Goal: Task Accomplishment & Management: Complete application form

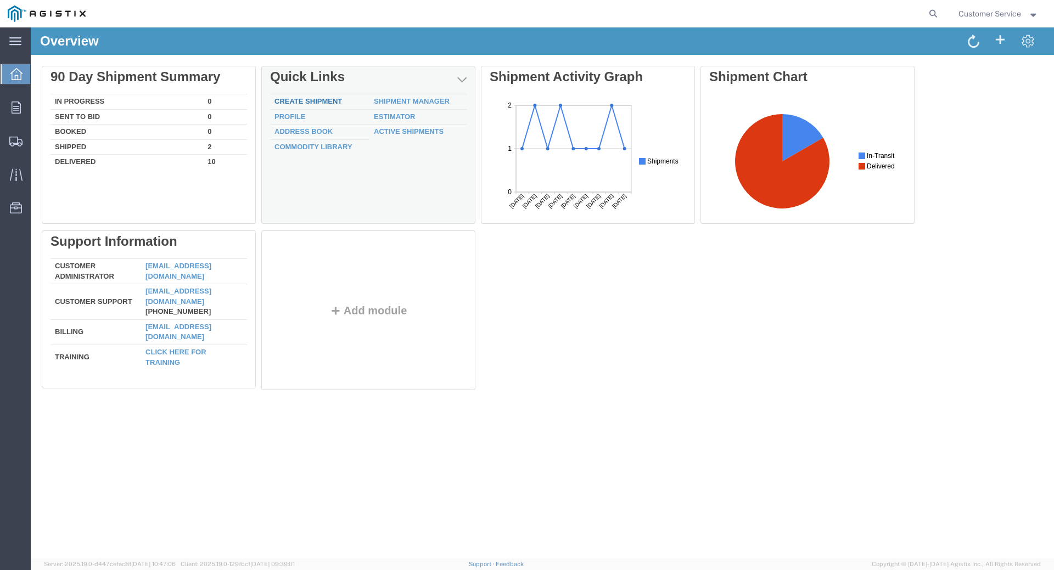
click at [305, 97] on link "Create Shipment" at bounding box center [309, 101] width 68 height 8
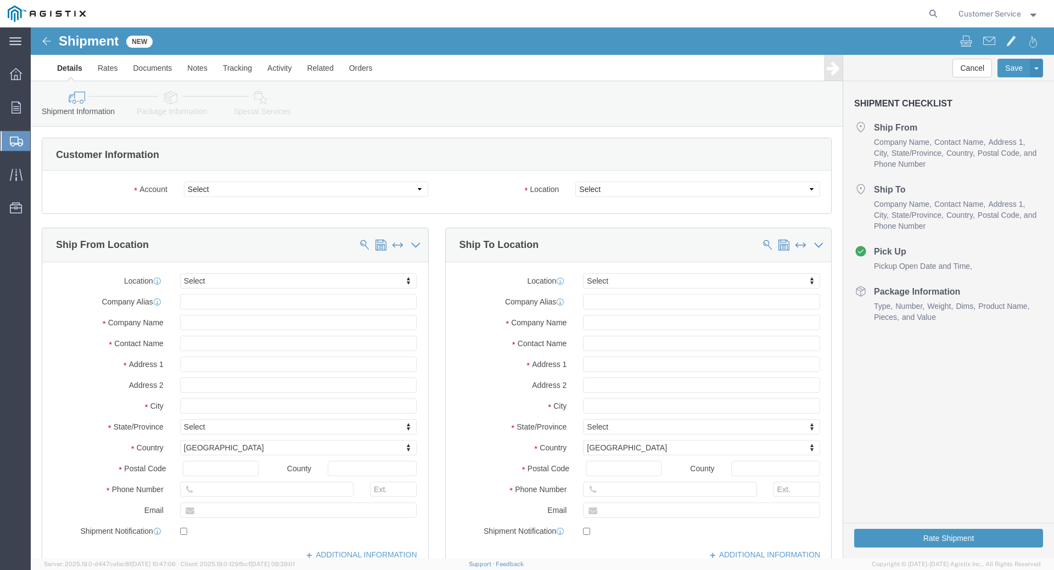
select select
click select "Select PG&E Trenton Corp"
select select "9596"
click select "Select PG&E Trenton Corp"
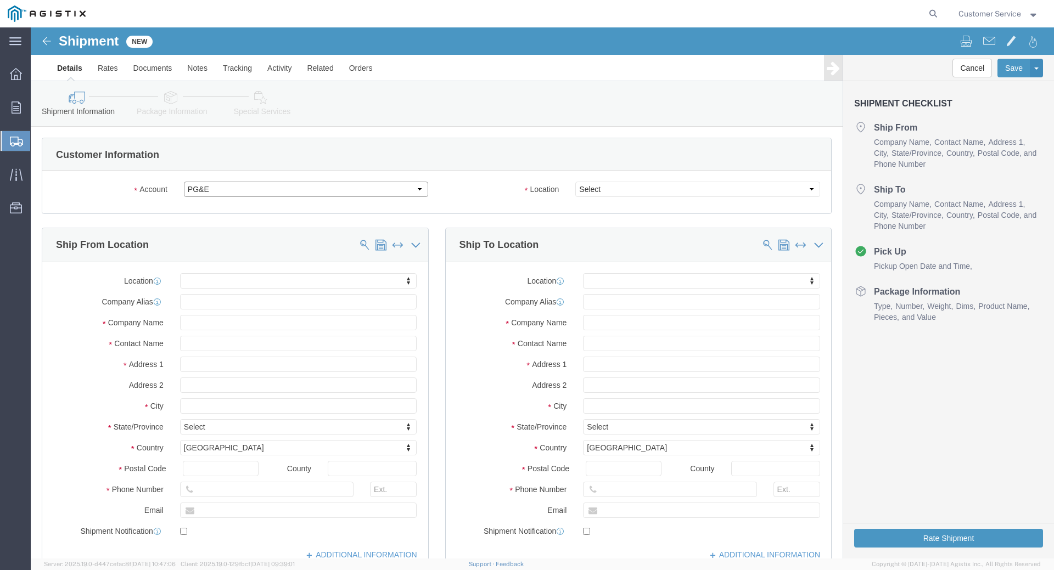
select select "PURCHORD"
select select
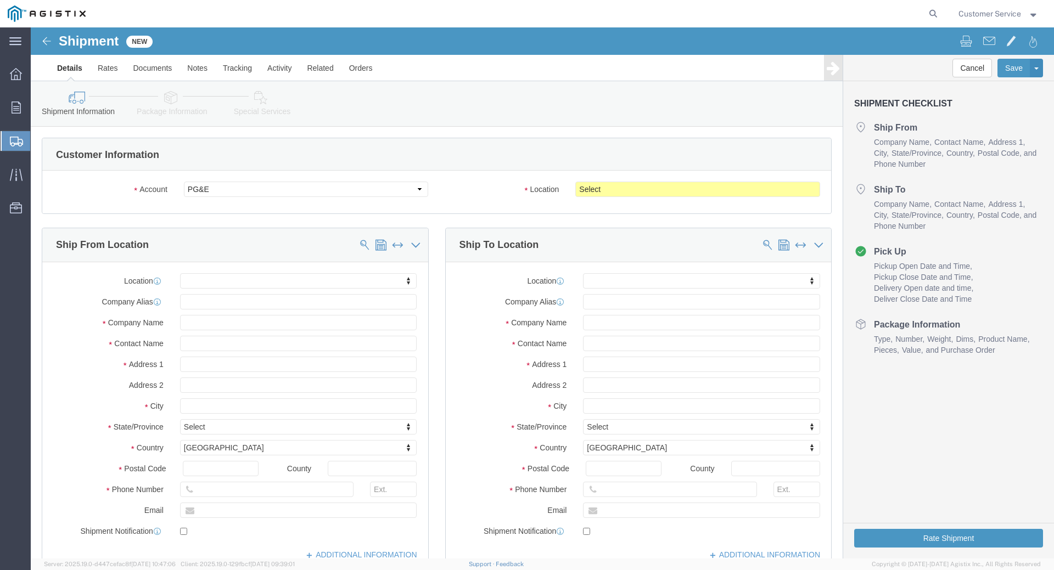
click div "Account Select PG&E Trenton Corp Location Select All Others Fremont DC Fresno D…"
click select "Select All Others Fremont DC Fresno DC Wheatland DC"
select select "19740"
click select "Select All Others Fremont DC Fresno DC Wheatland DC"
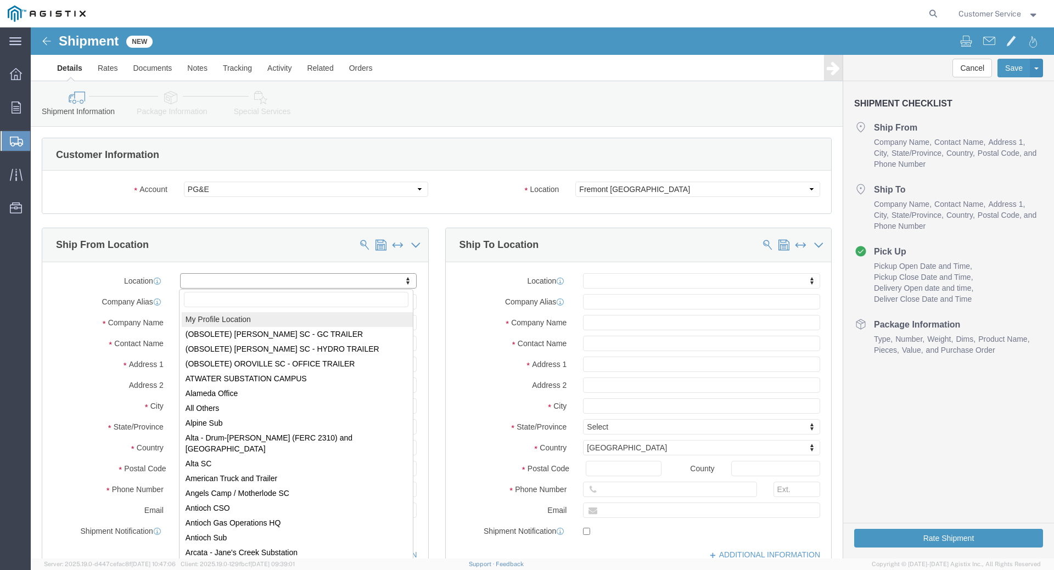
select select "MYPROFILE"
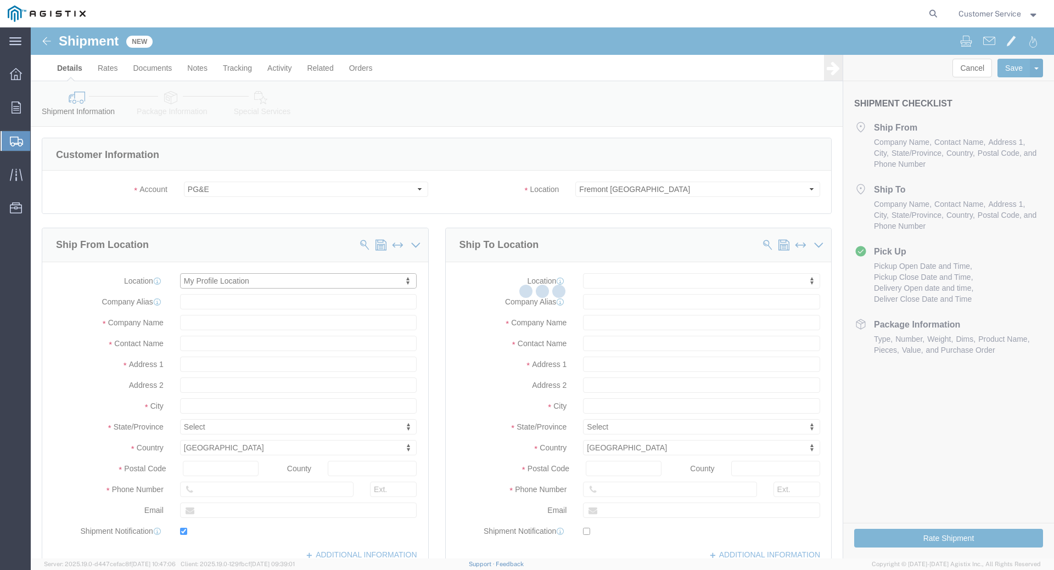
type input "Trenton Corp"
type input "Customer Service"
type input "7232 Jackson Rd"
type input "Ann Arbor"
type input "48103"
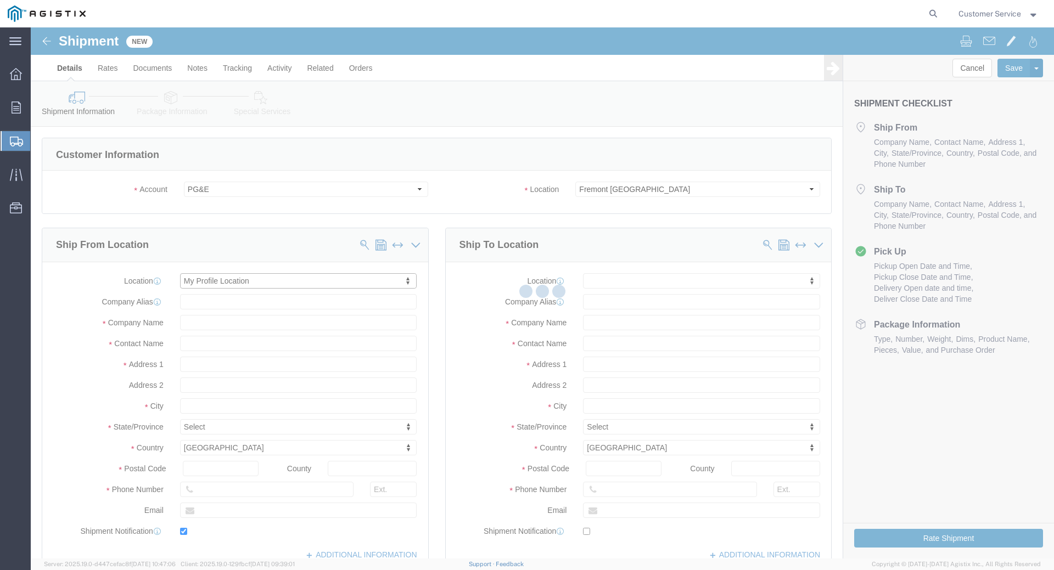
type input "734-424-3600"
type input "customerservice@trentoncorp.com"
checkbox input "true"
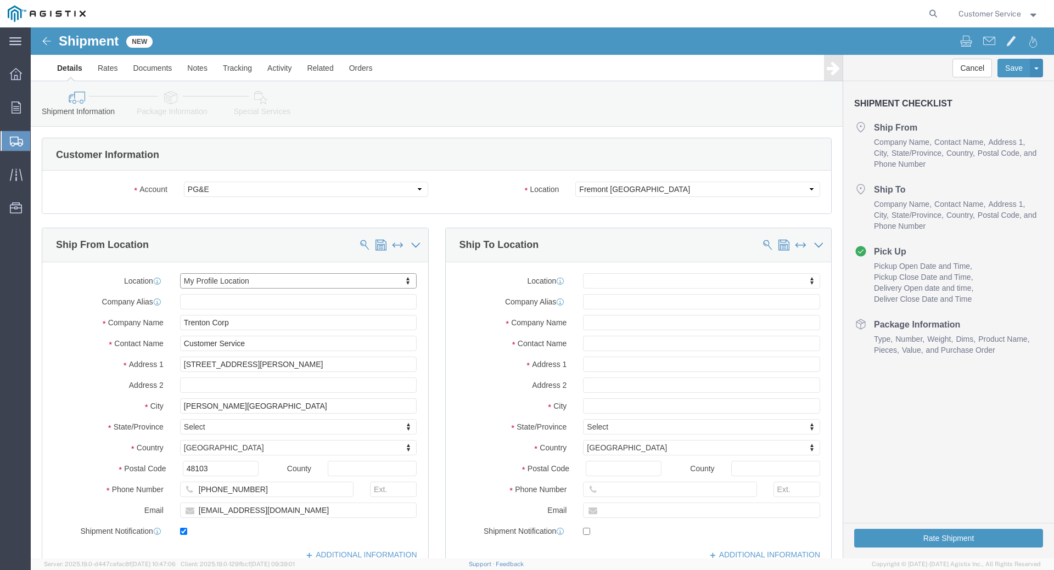
select select "MI"
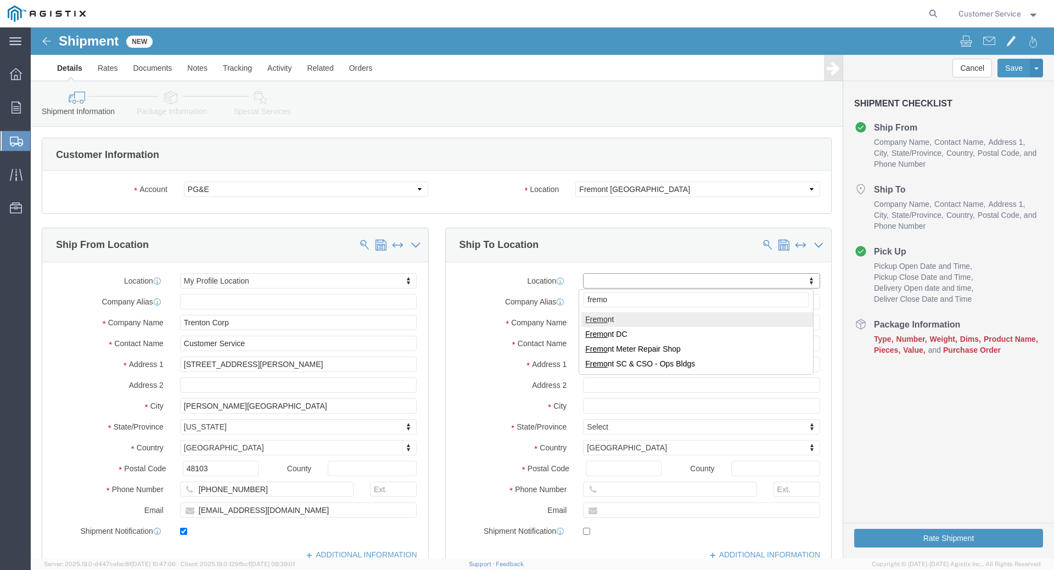
type input "fremon"
select select "19740"
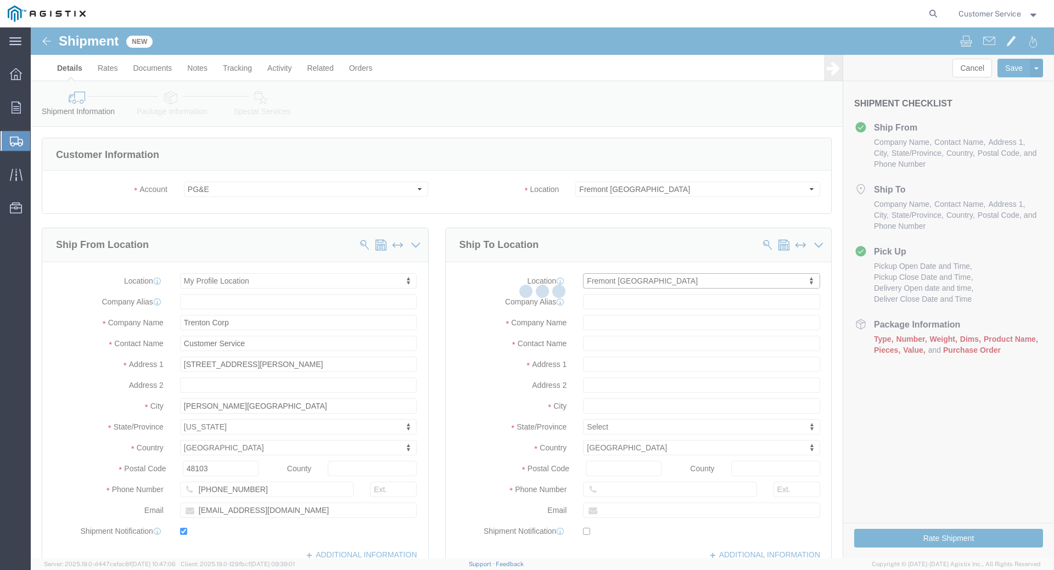
type input "PG&E"
type input "42105 Boyce Rd"
type input "Fremont"
type input "94538"
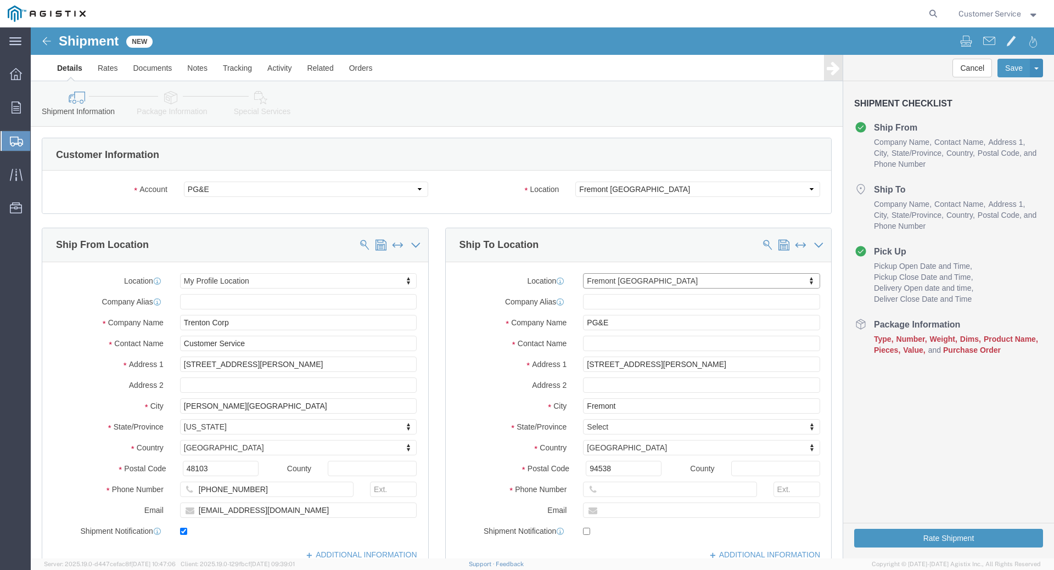
select select "CA"
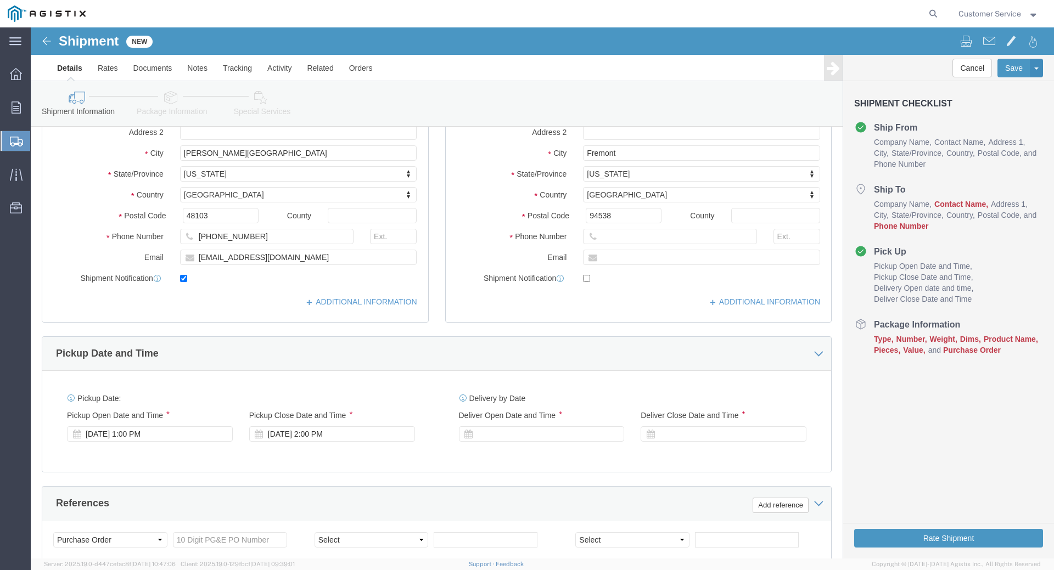
scroll to position [275, 0]
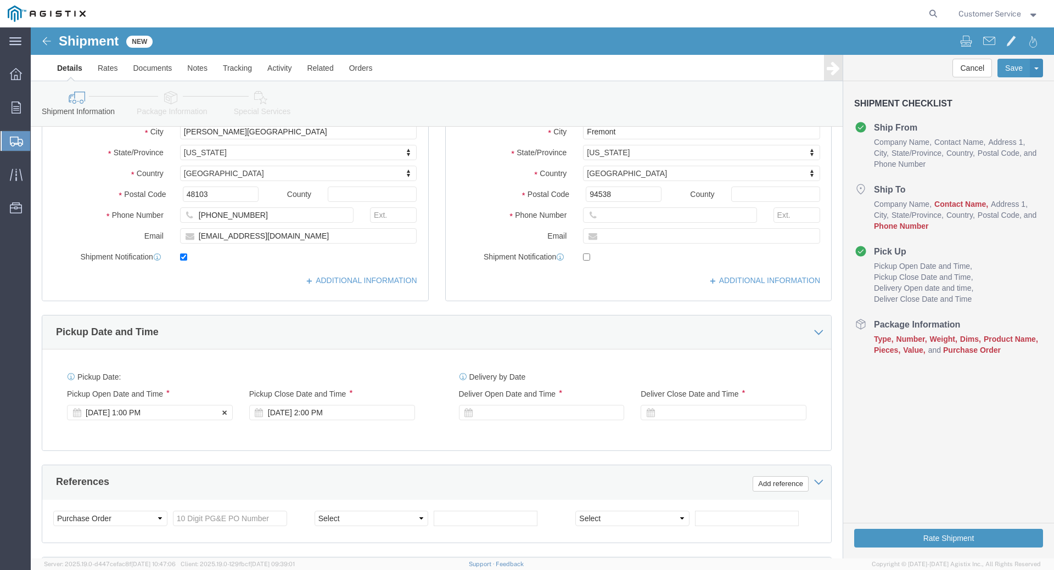
click div "Sep 18 2025 1:00 PM"
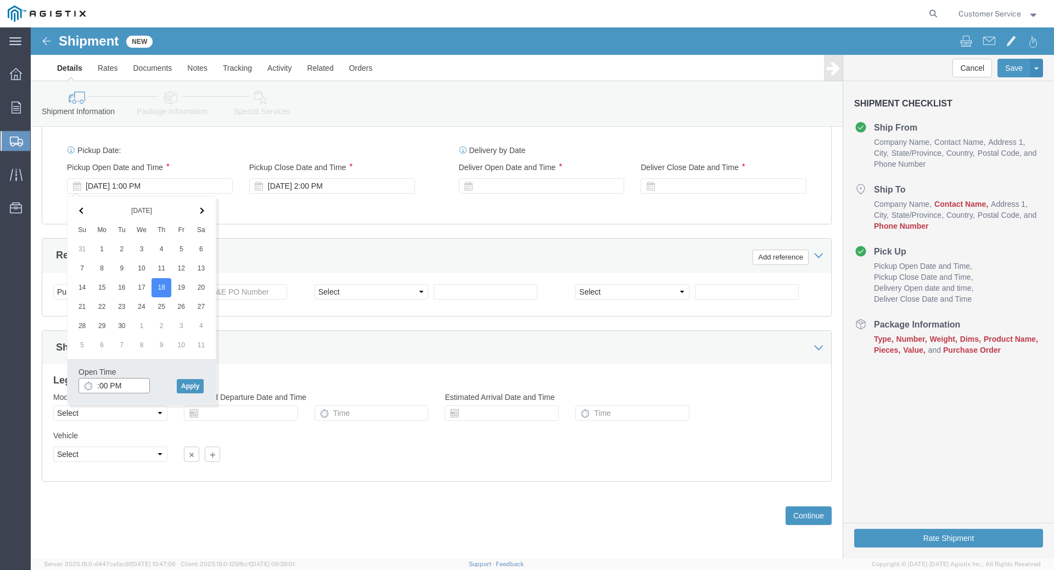
type input "1:00 PM"
click button "Apply"
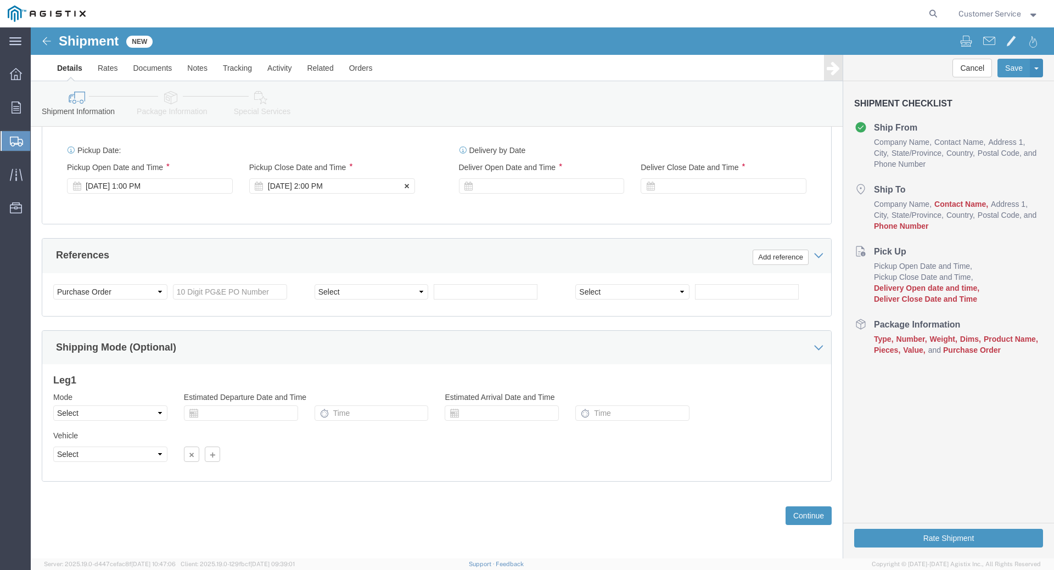
drag, startPoint x: 276, startPoint y: 156, endPoint x: 281, endPoint y: 160, distance: 6.3
click div "Sep 18 2025 2:00 PM"
type input "3:00 PM"
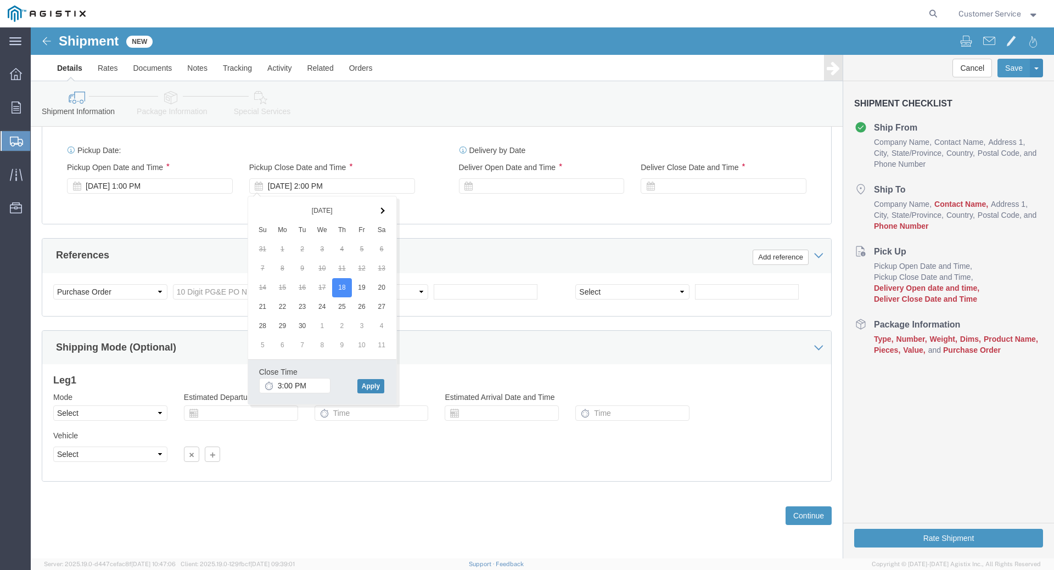
click button "Apply"
click div
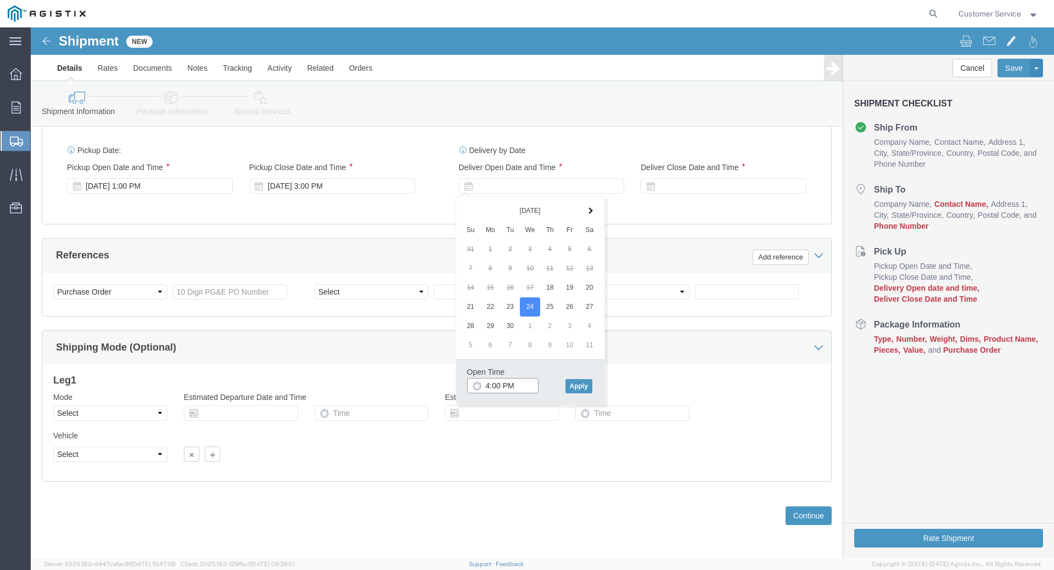
click input "4:00 PM"
click input "8:00 PM"
click input "8:00 am"
type input "9:00 AM"
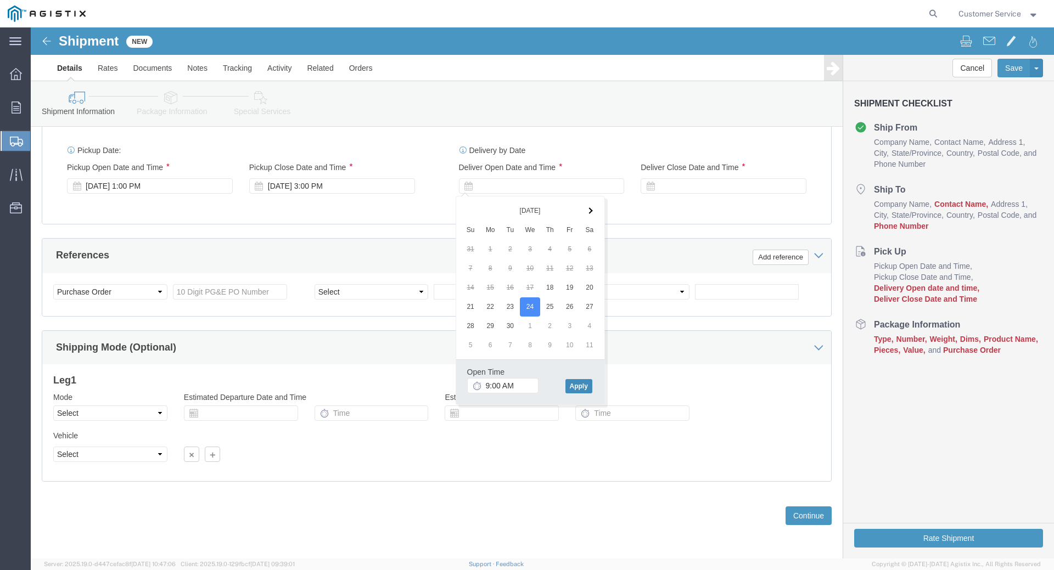
click button "Apply"
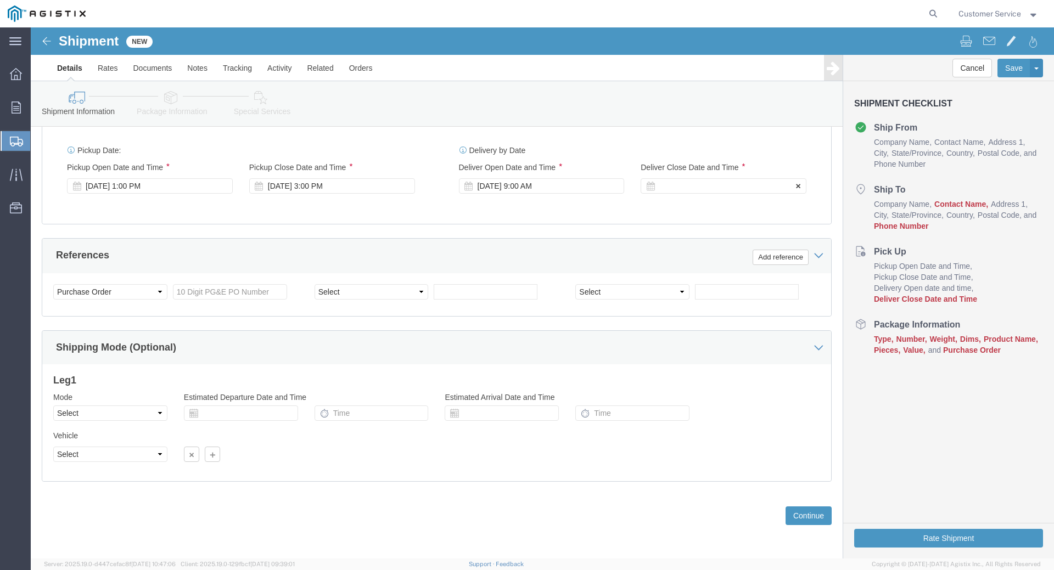
click div
click input "10:00 AM"
click input "10:00 pm"
type input "4:00 PM"
click button "Apply"
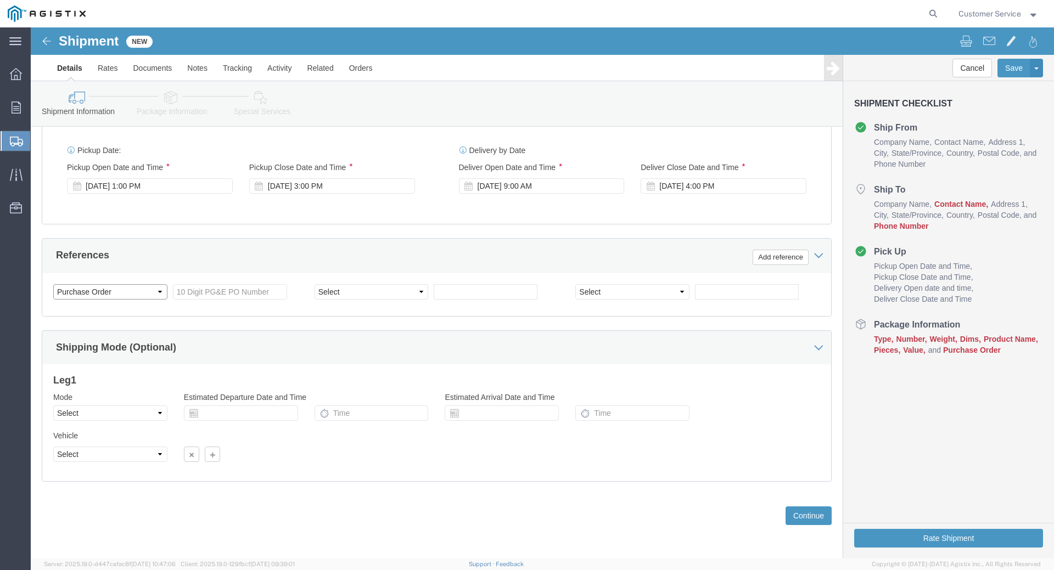
click select "Select Account Type Activity ID Airline Appointment Number ASN Batch Request # …"
click input "text"
type input "3501420108"
select select "SALEORDR"
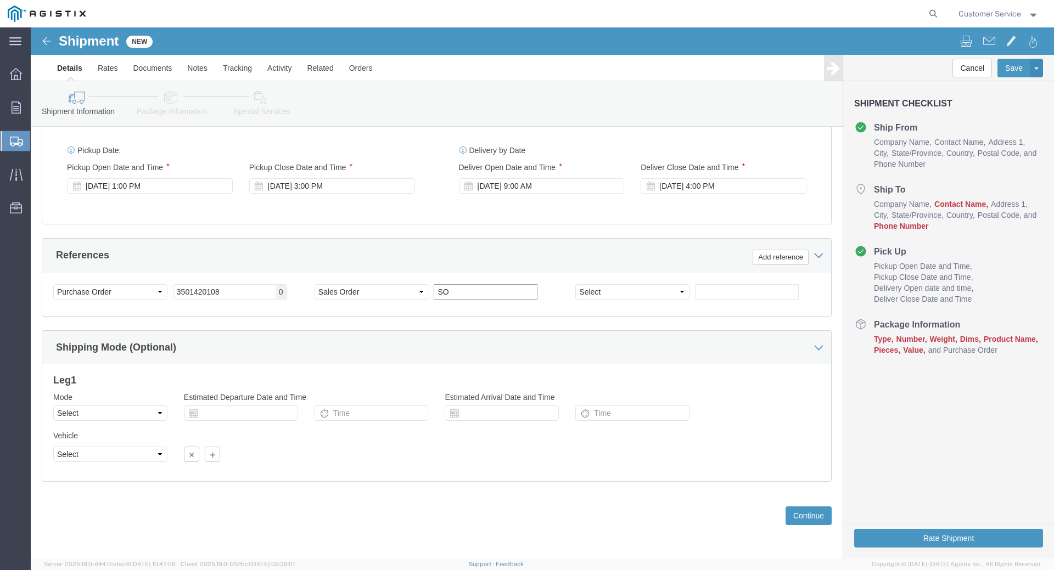
type input "S"
click select "Select Account Type Activity ID Airline Appointment Number ASN Batch Request # …"
select select "PURCHORD"
click select "Select Account Type Activity ID Airline Appointment Number ASN Batch Request # …"
click input "text"
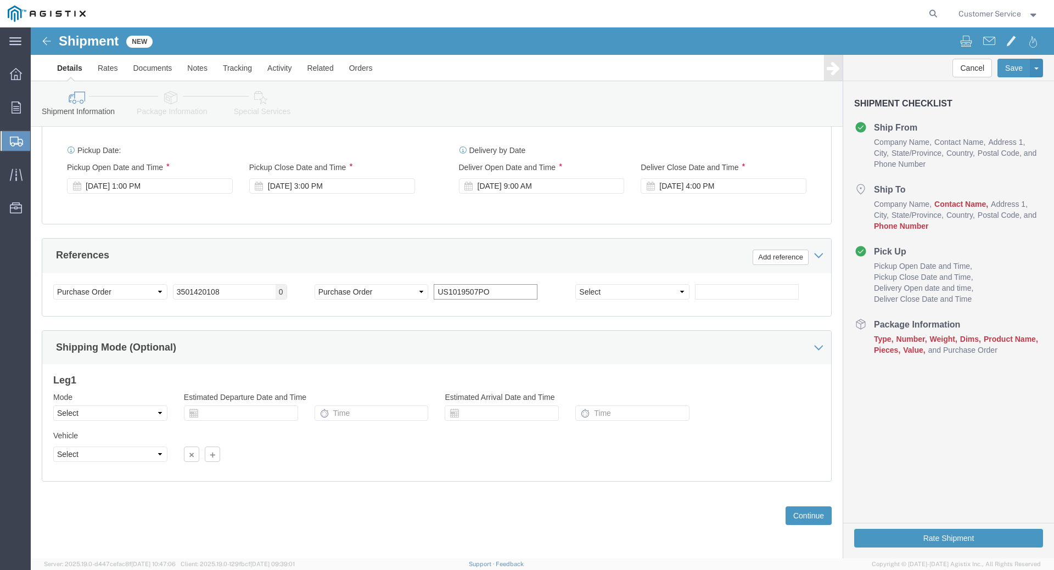
type input "US1019507PO"
click select "Select Account Type Activity ID Airline Appointment Number ASN Batch Request # …"
select select "SALEORDR"
click select "Select Account Type Activity ID Airline Appointment Number ASN Batch Request # …"
click input "text"
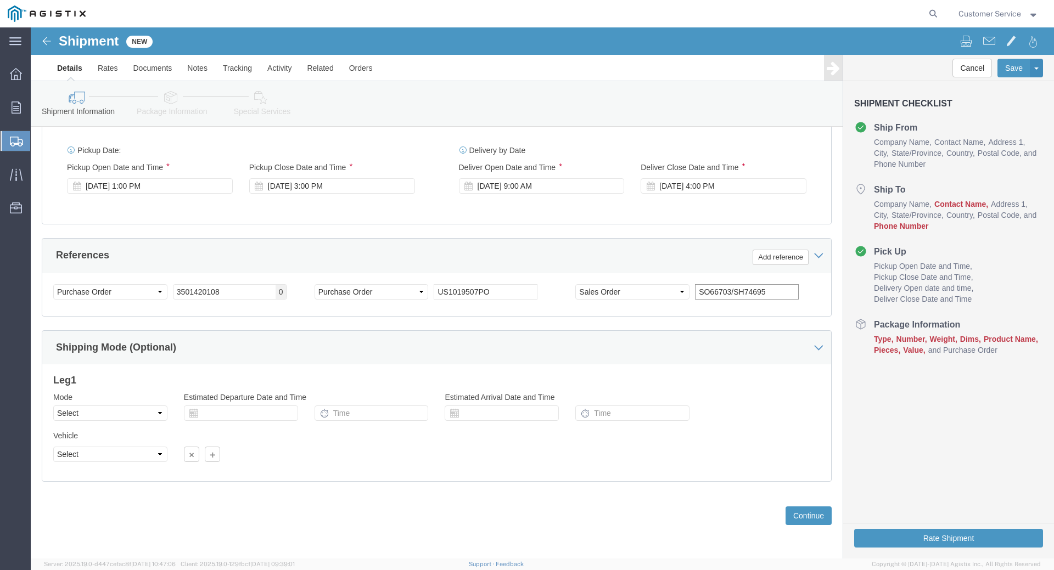
type input "SO66703/SH74695"
click div "Customer Information Account Select PG&E Trenton Corp Location Select All Other…"
click button "Continue"
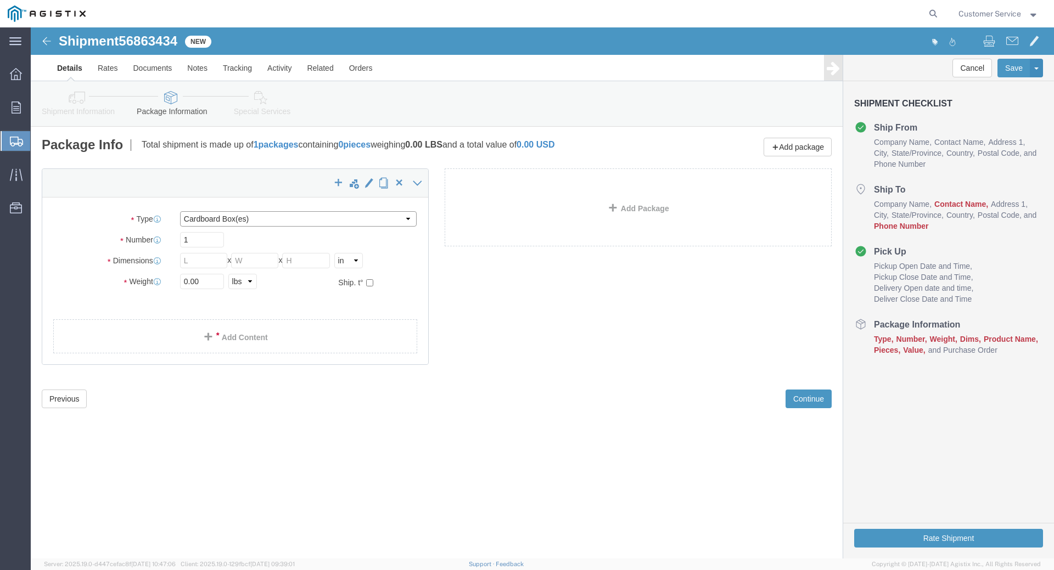
click select "Select Bulk Bundle(s) Cardboard Box(es) Carton(s) Crate(s) Drum(s) (Fiberboard)…"
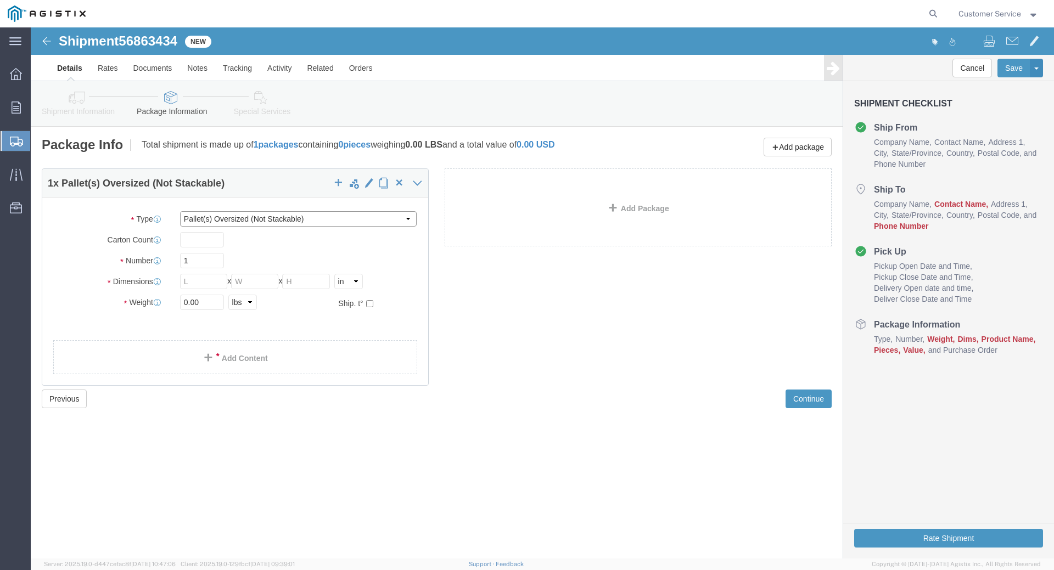
click select "Select Bulk Bundle(s) Cardboard Box(es) Carton(s) Crate(s) Drum(s) (Fiberboard)…"
select select "PSNS"
click select "Select Bulk Bundle(s) Cardboard Box(es) Carton(s) Crate(s) Drum(s) (Fiberboard)…"
click input "text"
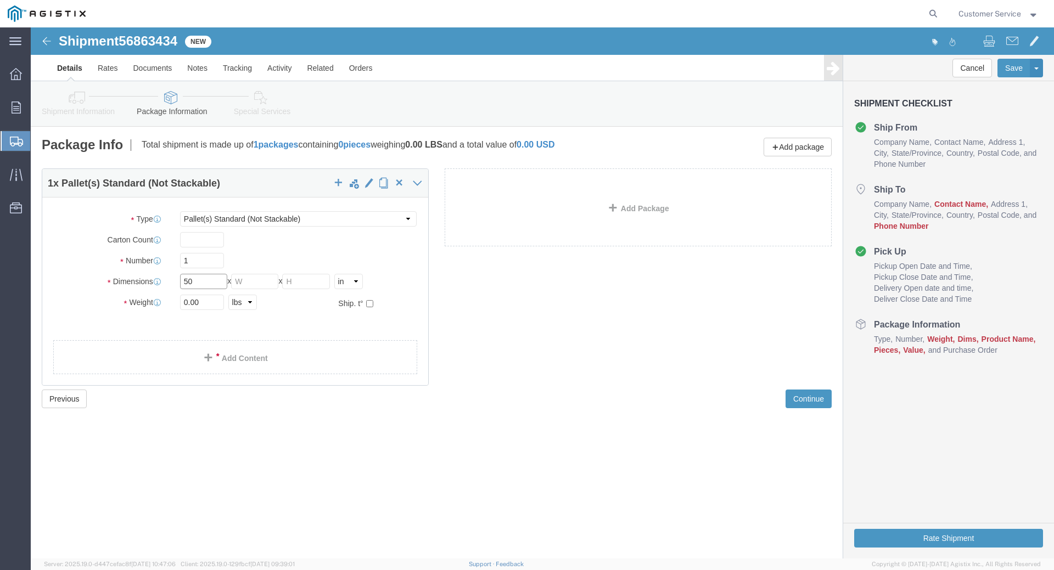
type input "50"
type input "40"
type input "23"
click input "0.00"
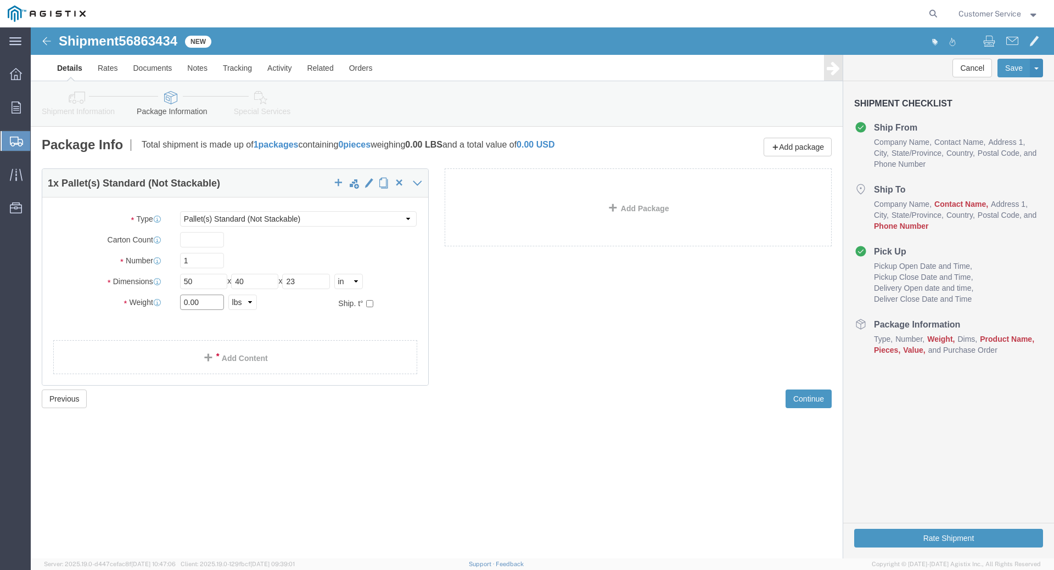
click input "0.00"
type input "318"
click ul
click div "1 x Pallet(s) Standard (Not Stackable) Package Type Select Bulk Bundle(s) Cardb…"
click link "Add Content"
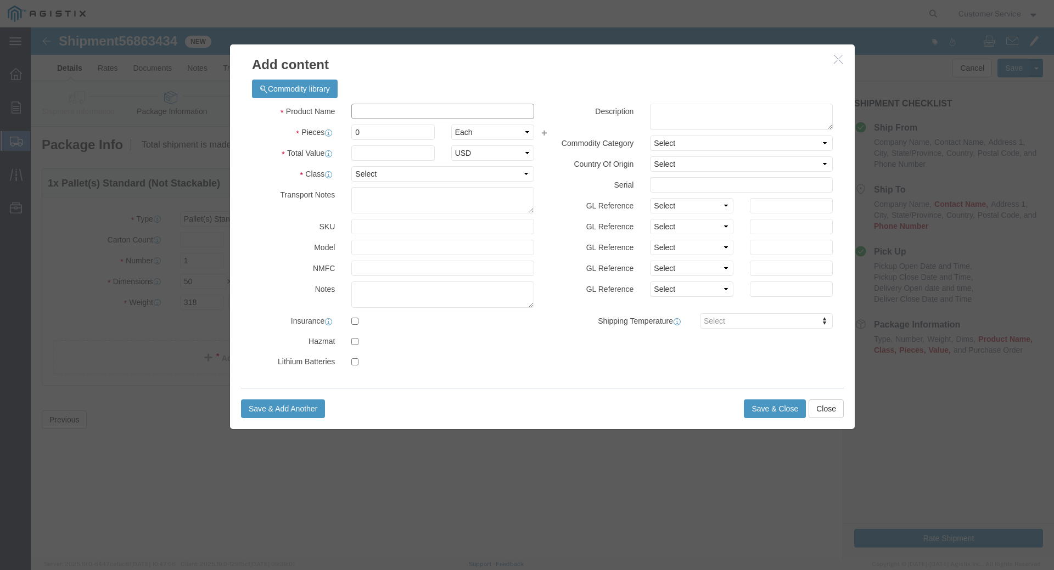
click input "text"
click input "Coating Material"
click div "Commodity library"
click input "Coating Material"
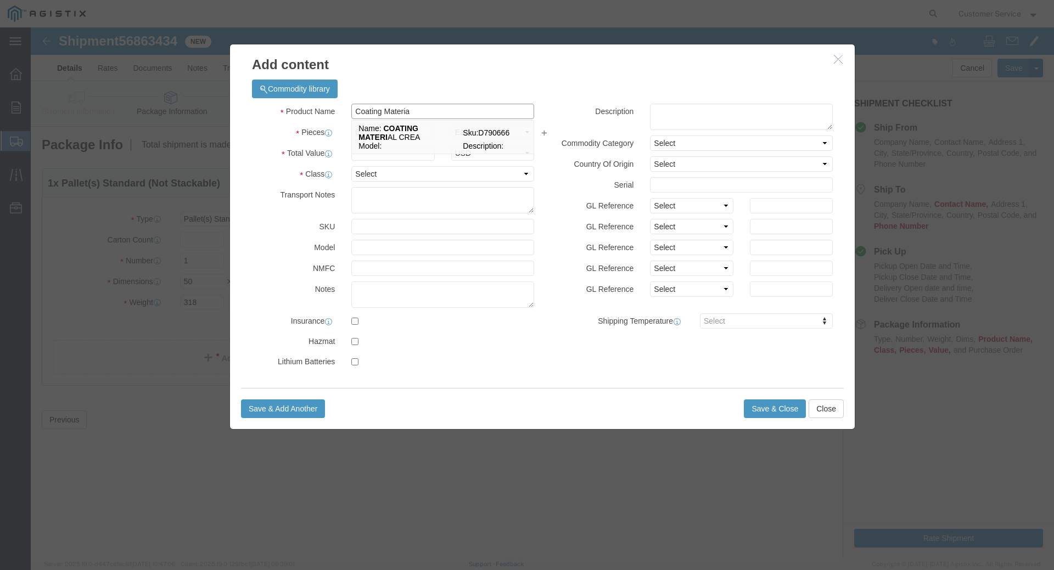
type input "Coating Material"
click td "Name: COATING MATERIAL CREA"
select select
select select "USD"
type input "COATING MATERIAL CREA"
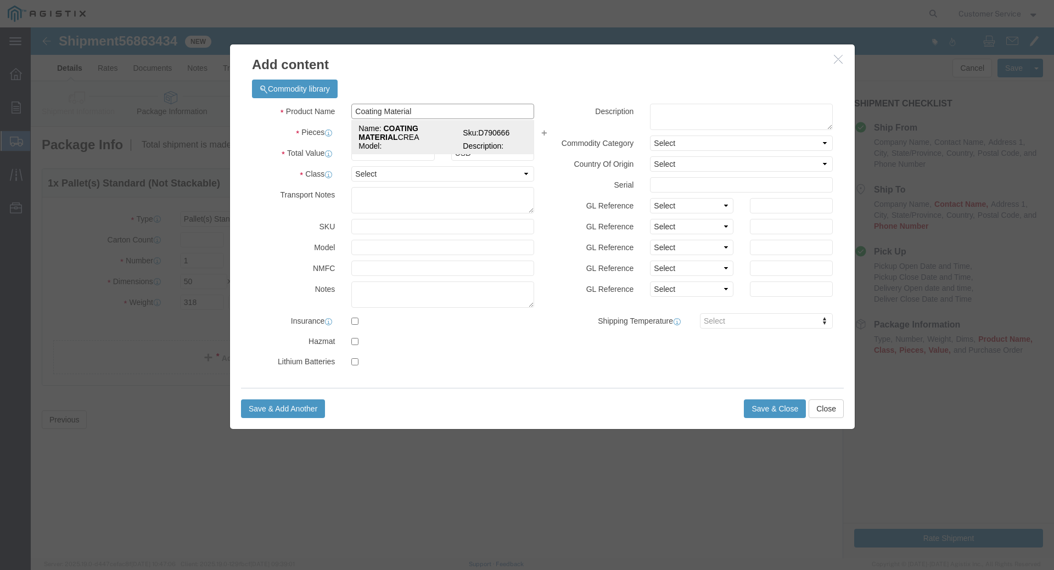
type input "D790666"
click input "text"
type input "9"
type input "1"
click select "Select Bag Barrels 100Board Feet Bottle Box Blister Pack Carats Can Capsule Car…"
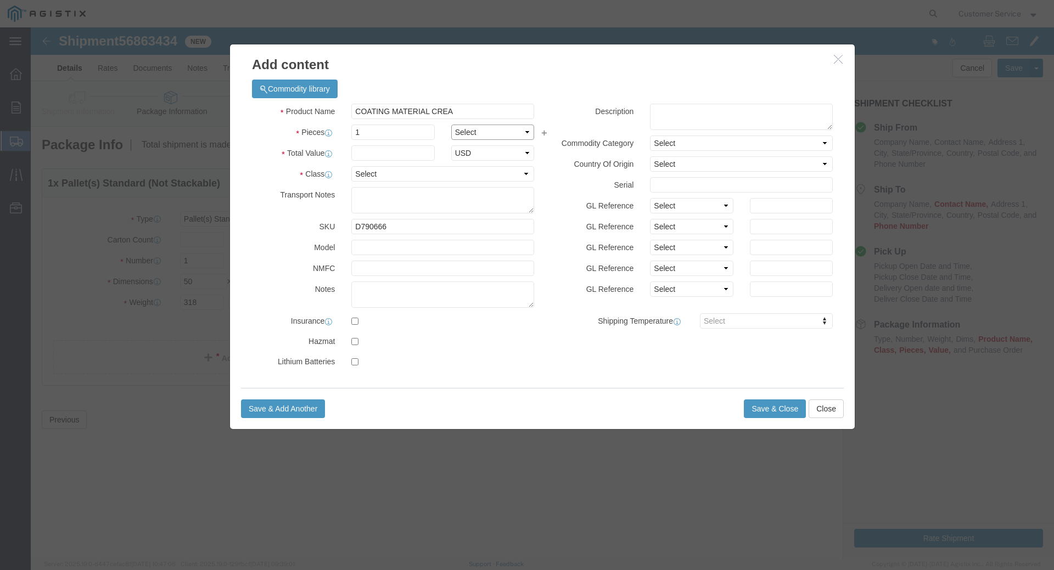
select select "ROLL"
drag, startPoint x: 337, startPoint y: 110, endPoint x: 312, endPoint y: 110, distance: 25.3
click div "Pieces 1 Select Bag Barrels 100Board Feet Bottle Box Blister Pack Carats Can Ca…"
type input "9"
click select "Select Bag Barrels 100Board Feet Bottle Box Blister Pack Carats Can Capsule Car…"
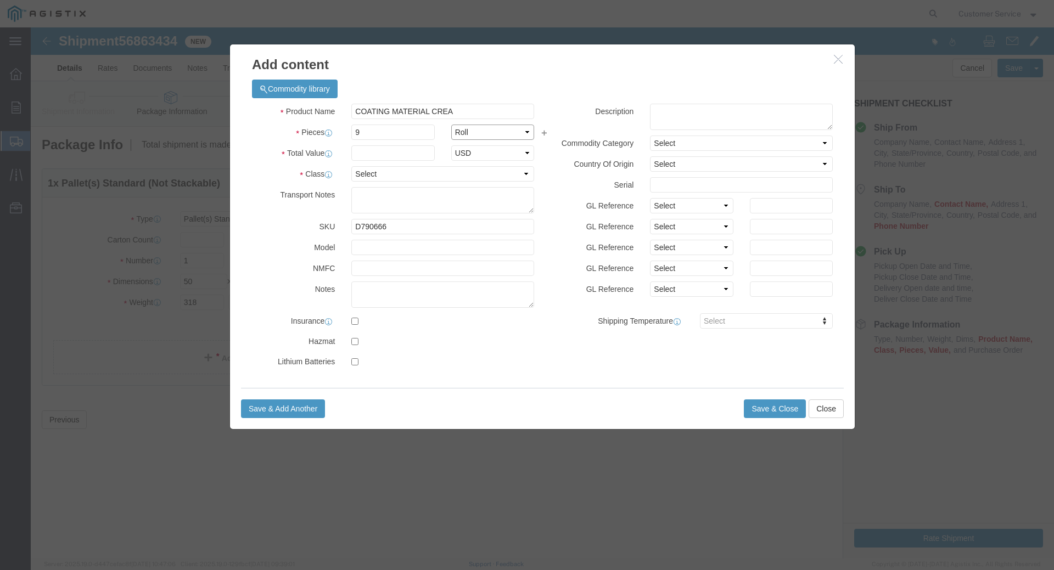
select select "CASE"
click select "Select Bag Barrels 100Board Feet Bottle Box Blister Pack Carats Can Capsule Car…"
click select "Select 50 55 60 65 70 85 92.5 100 125 175 250 300 400"
click input "text"
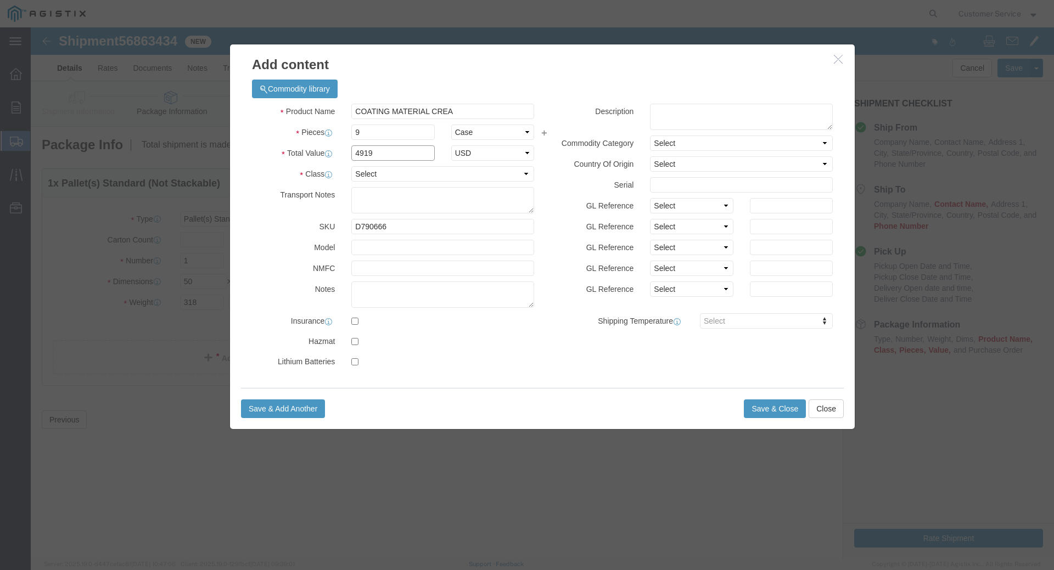
type input "4919"
click select "Select 50 55 60 65 70 85 92.5 100 125 175 250 300 400"
select select "92.5"
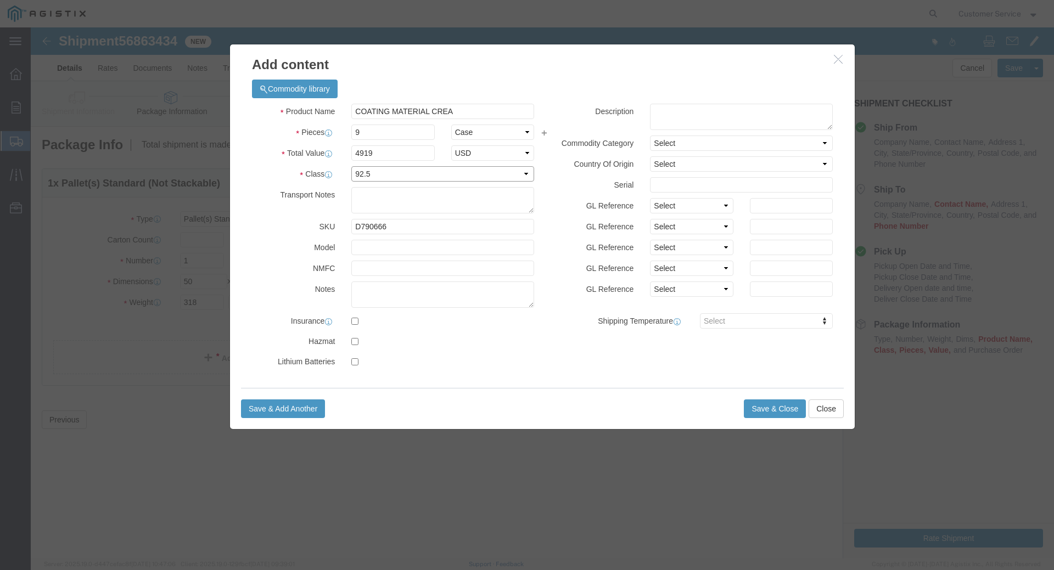
click select "Select 50 55 60 65 70 85 92.5 100 125 175 250 300 400"
click input "text"
type input "49260-07"
click button "Save & Close"
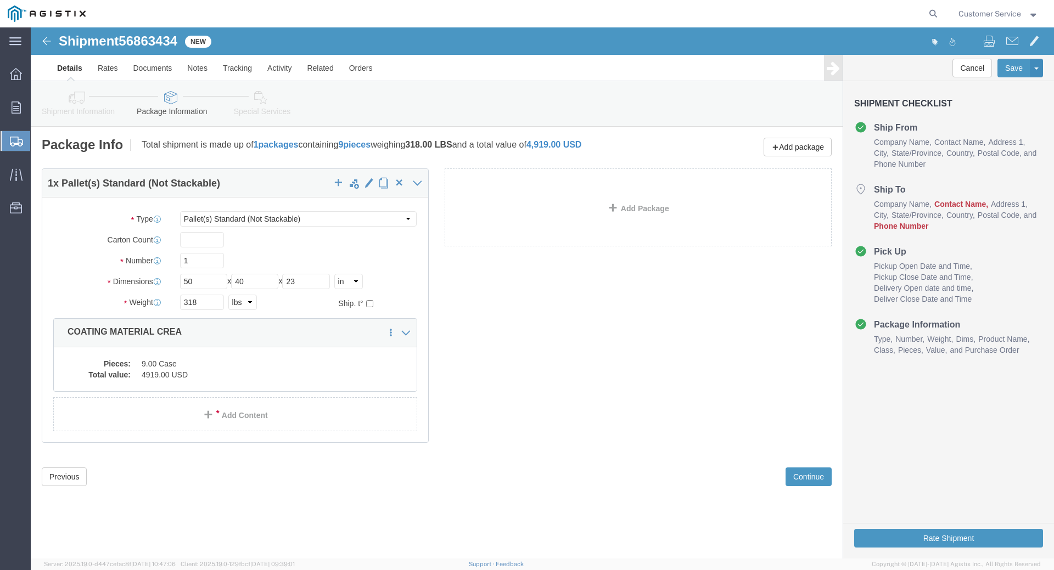
click div "1 x Pallet(s) Standard (Not Stackable) Package Type Select Bulk Bundle(s) Cardb…"
click button "Continue"
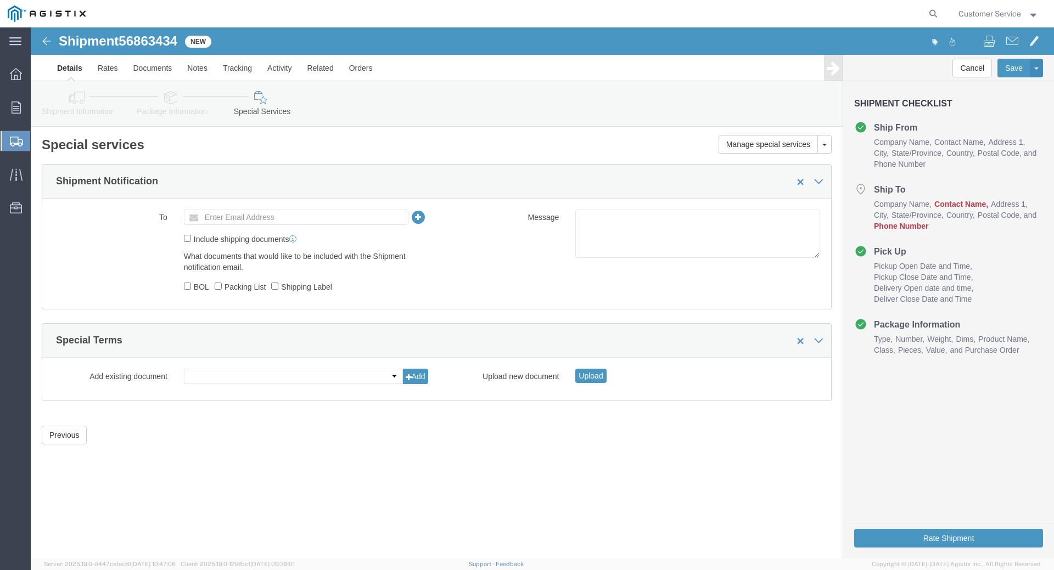
click icon
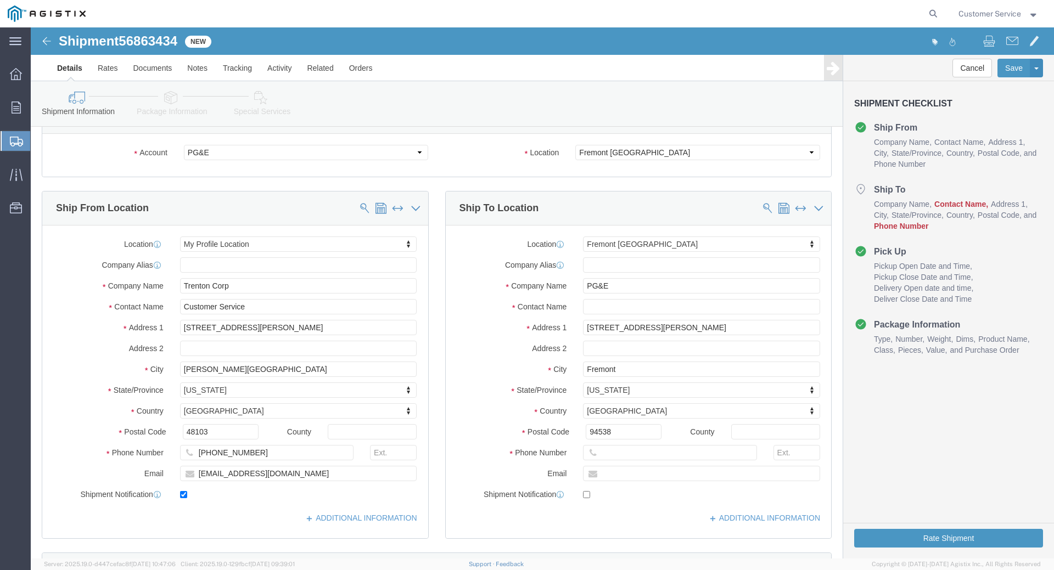
scroll to position [55, 0]
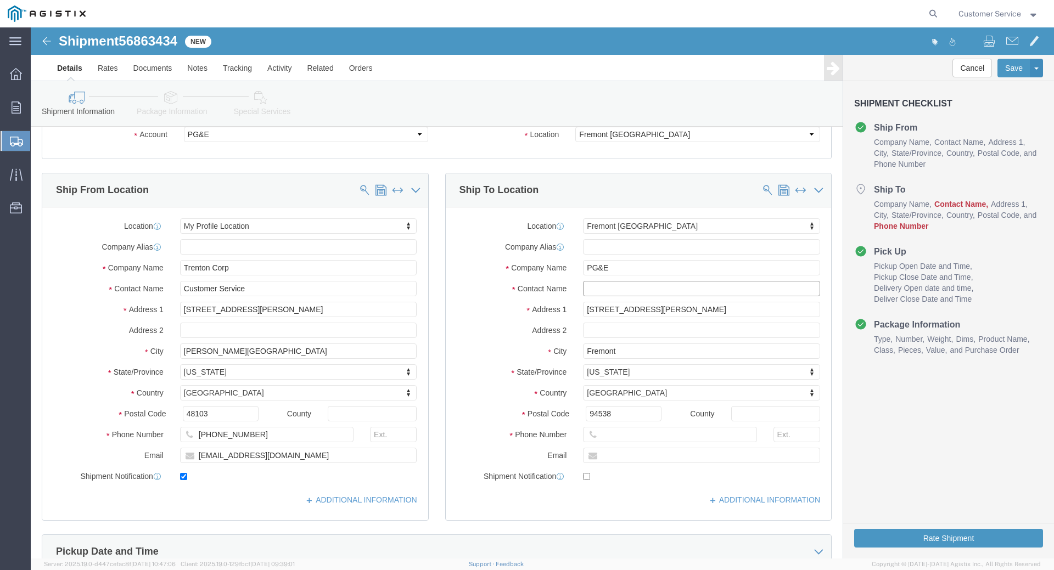
click input "text"
paste input "dave.mcknight@mrcglobal.com"
drag, startPoint x: 689, startPoint y: 262, endPoint x: 439, endPoint y: 262, distance: 250.4
click div "Contact Name dave.mcknight@mrcglobal.com"
type input "Dave Mcknight"
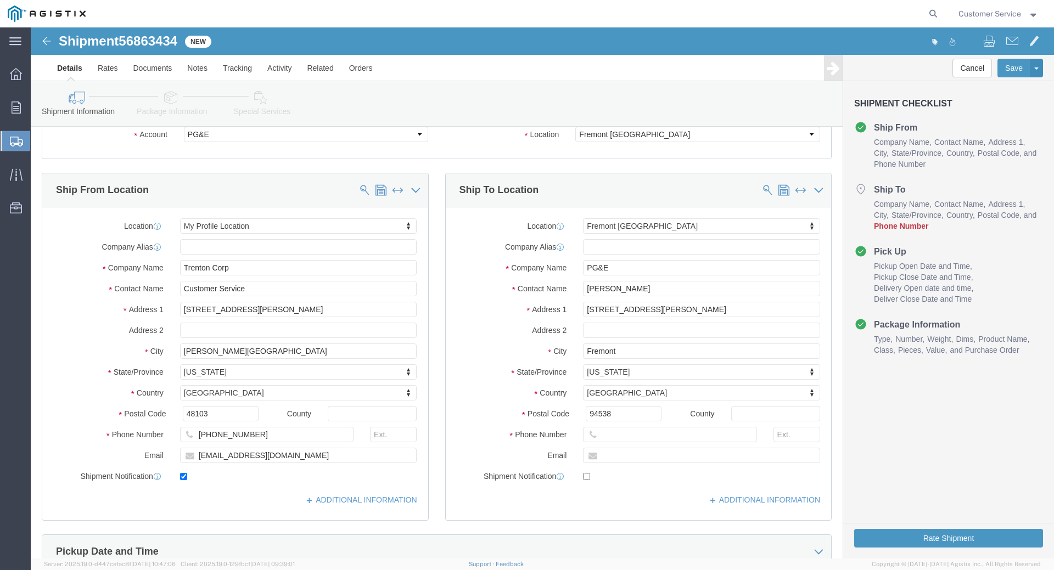
click icon
click input "text"
paste input "+1-707-747-8420"
drag, startPoint x: 579, startPoint y: 407, endPoint x: 500, endPoint y: 402, distance: 79.2
click div "Phone Number +1-707-747-8420 5"
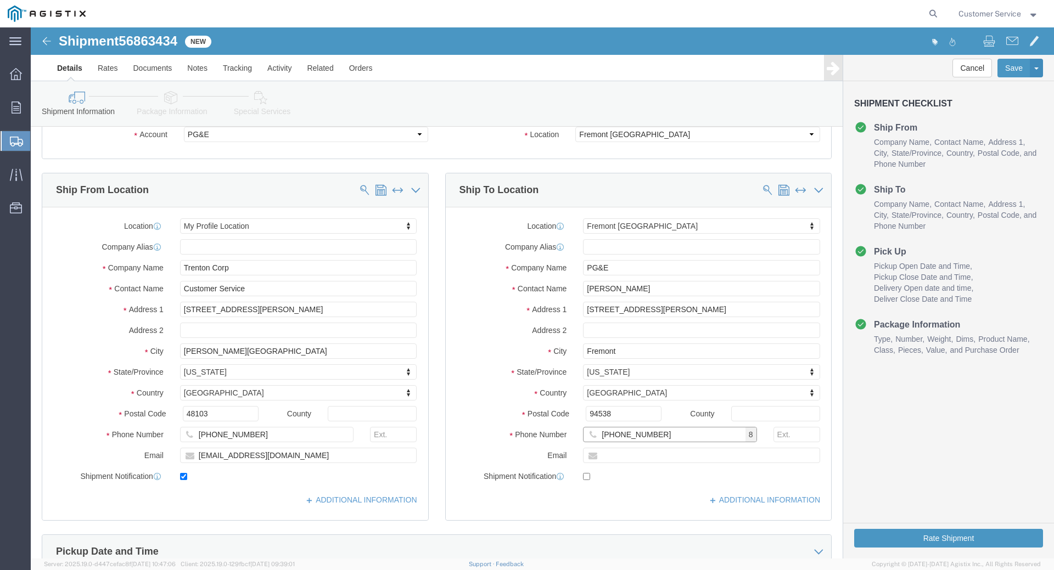
type input "707-747-8420"
click div "Location Fremont DC My Profile Location (OBSOLETE) BURNEY SC - GC TRAILER (OBSO…"
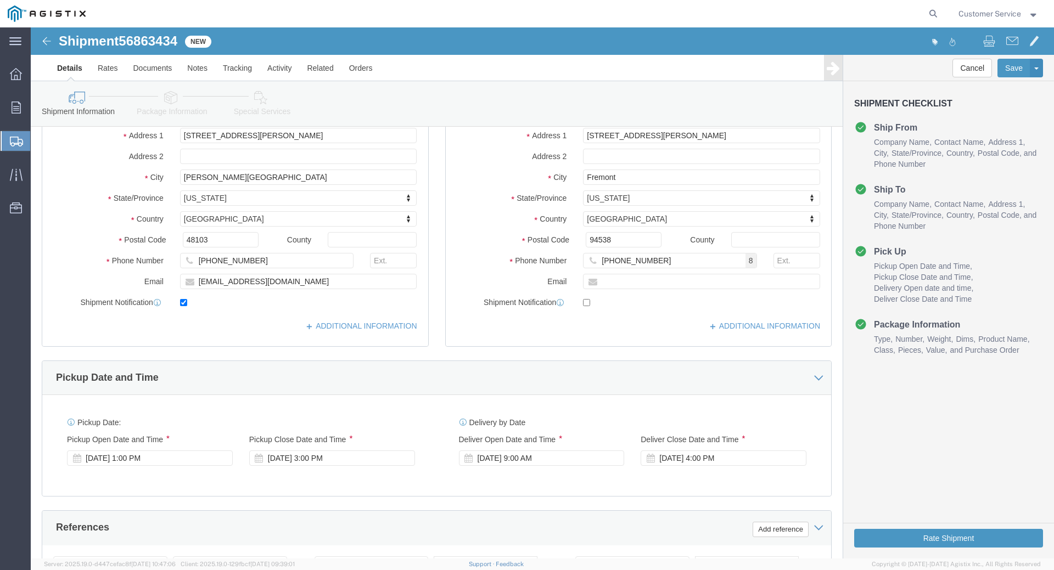
scroll to position [501, 0]
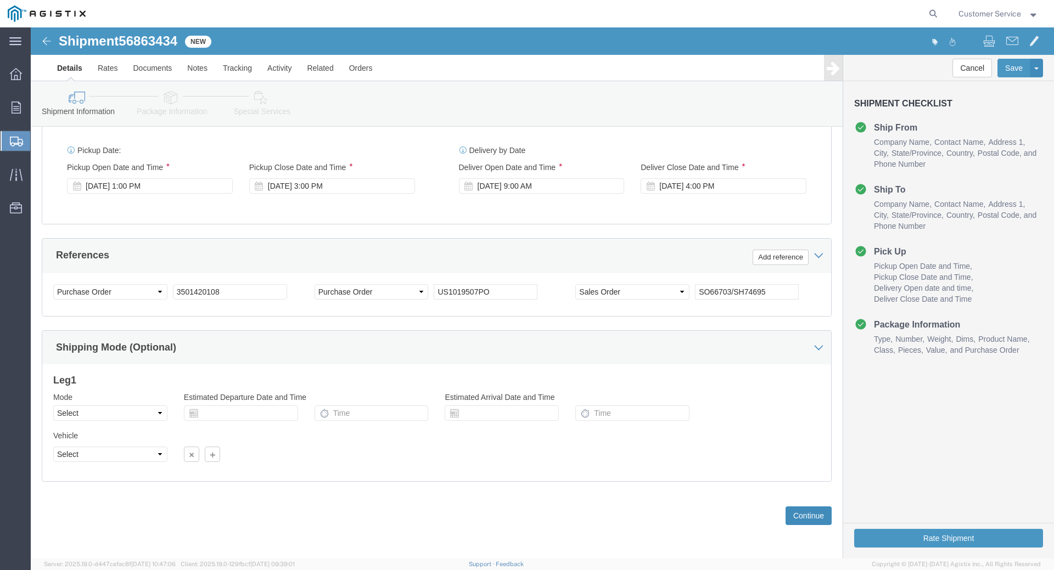
click button "Continue"
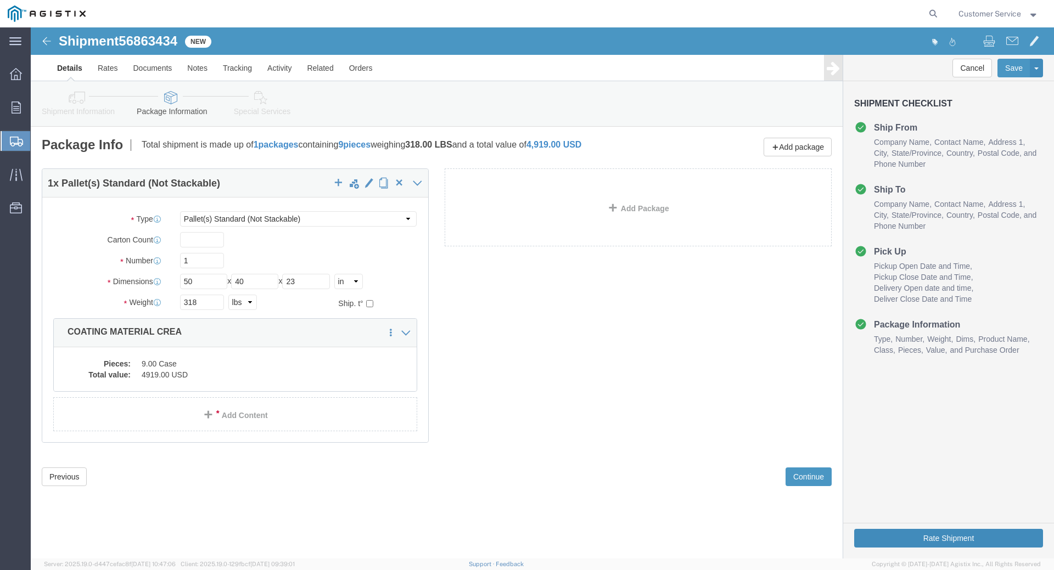
click button "Rate Shipment"
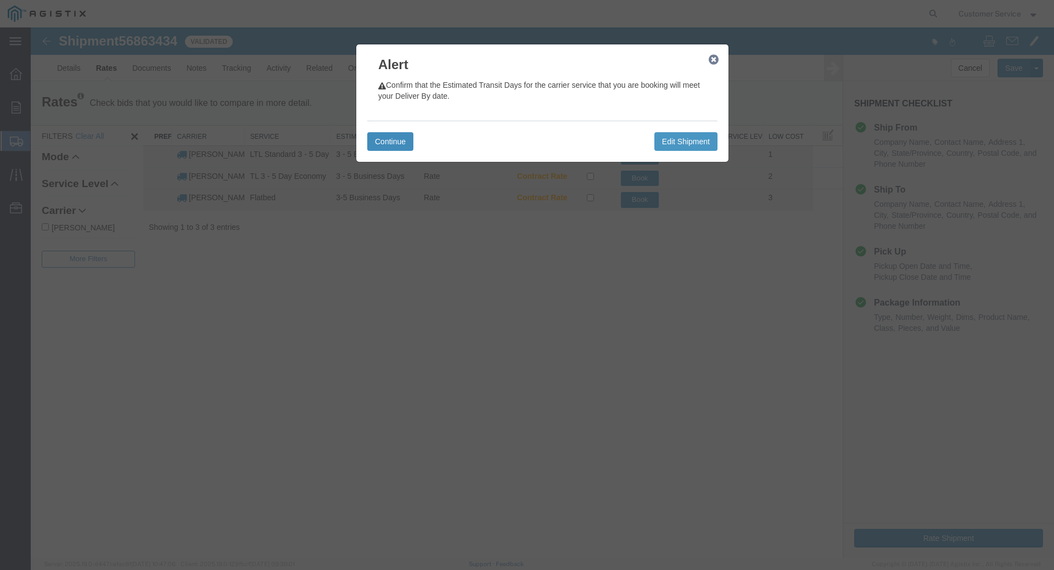
click at [387, 144] on button "Continue" at bounding box center [390, 141] width 46 height 19
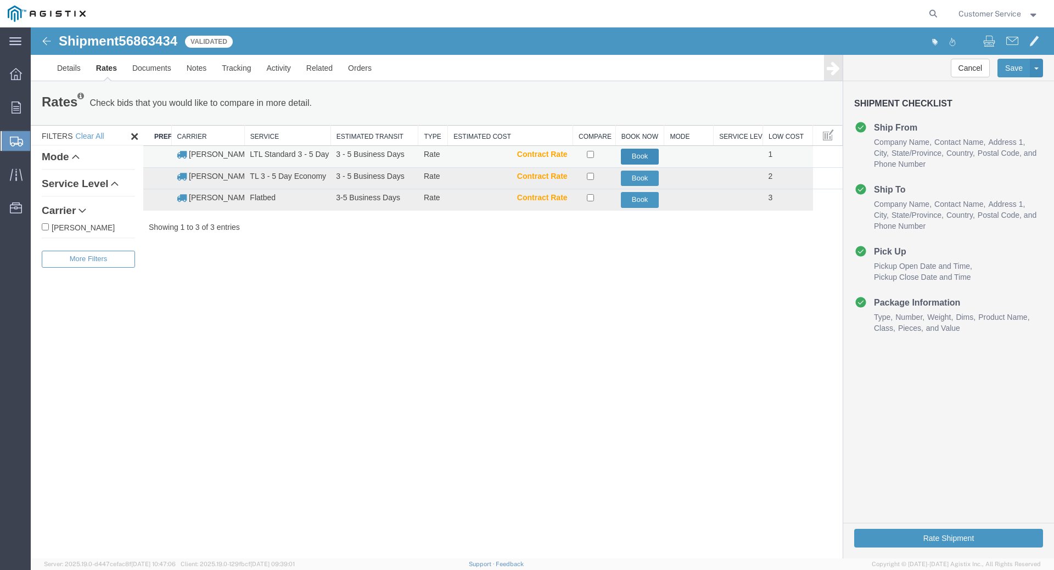
click at [642, 155] on button "Book" at bounding box center [640, 157] width 38 height 16
